Goal: Task Accomplishment & Management: Manage account settings

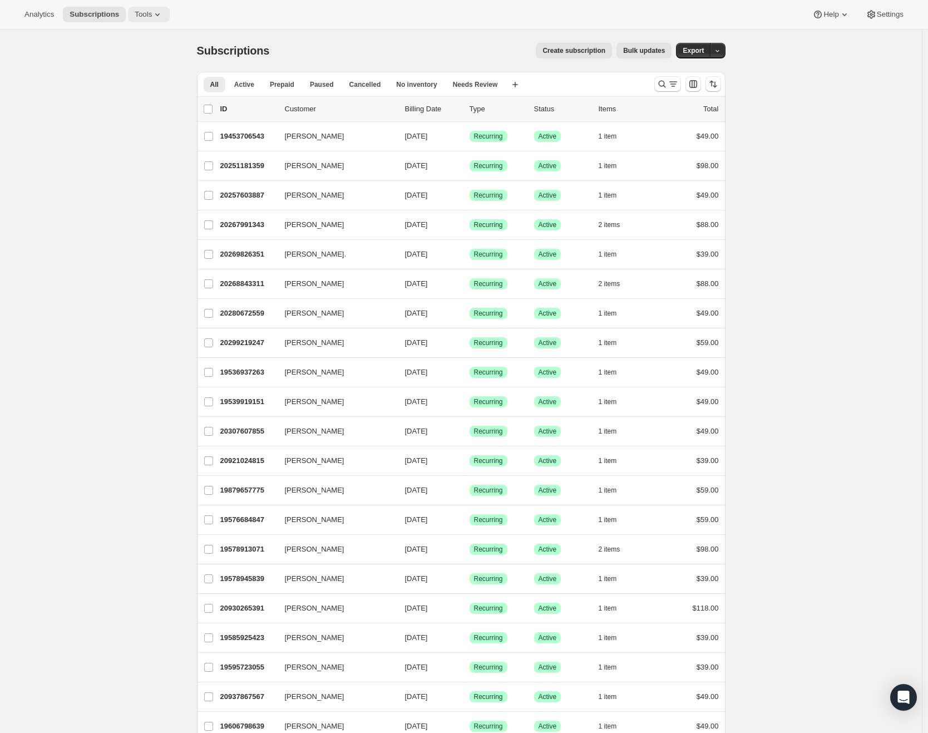
click at [152, 11] on span "Tools" at bounding box center [143, 14] width 17 height 9
click at [168, 38] on span "Subscription Plans" at bounding box center [138, 37] width 60 height 8
